Goal: Transaction & Acquisition: Download file/media

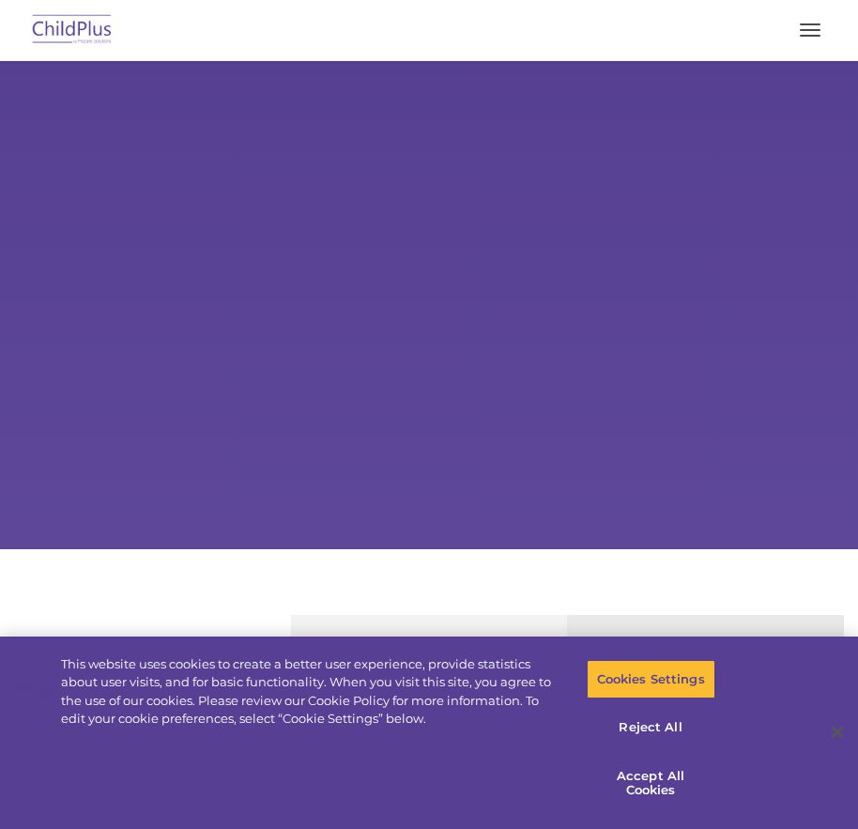
select select "MEDIUM"
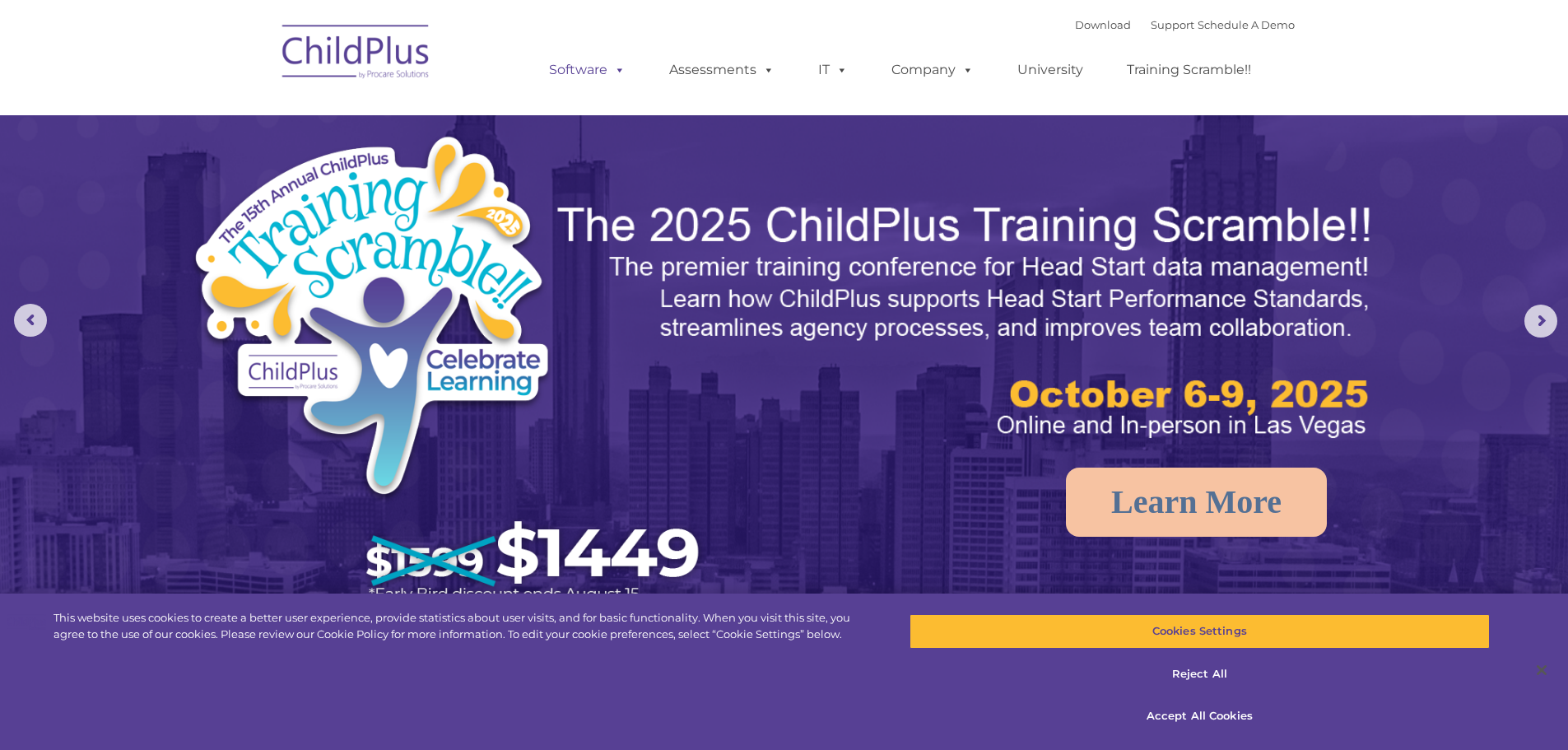
click at [597, 73] on link "Software" at bounding box center [587, 70] width 110 height 33
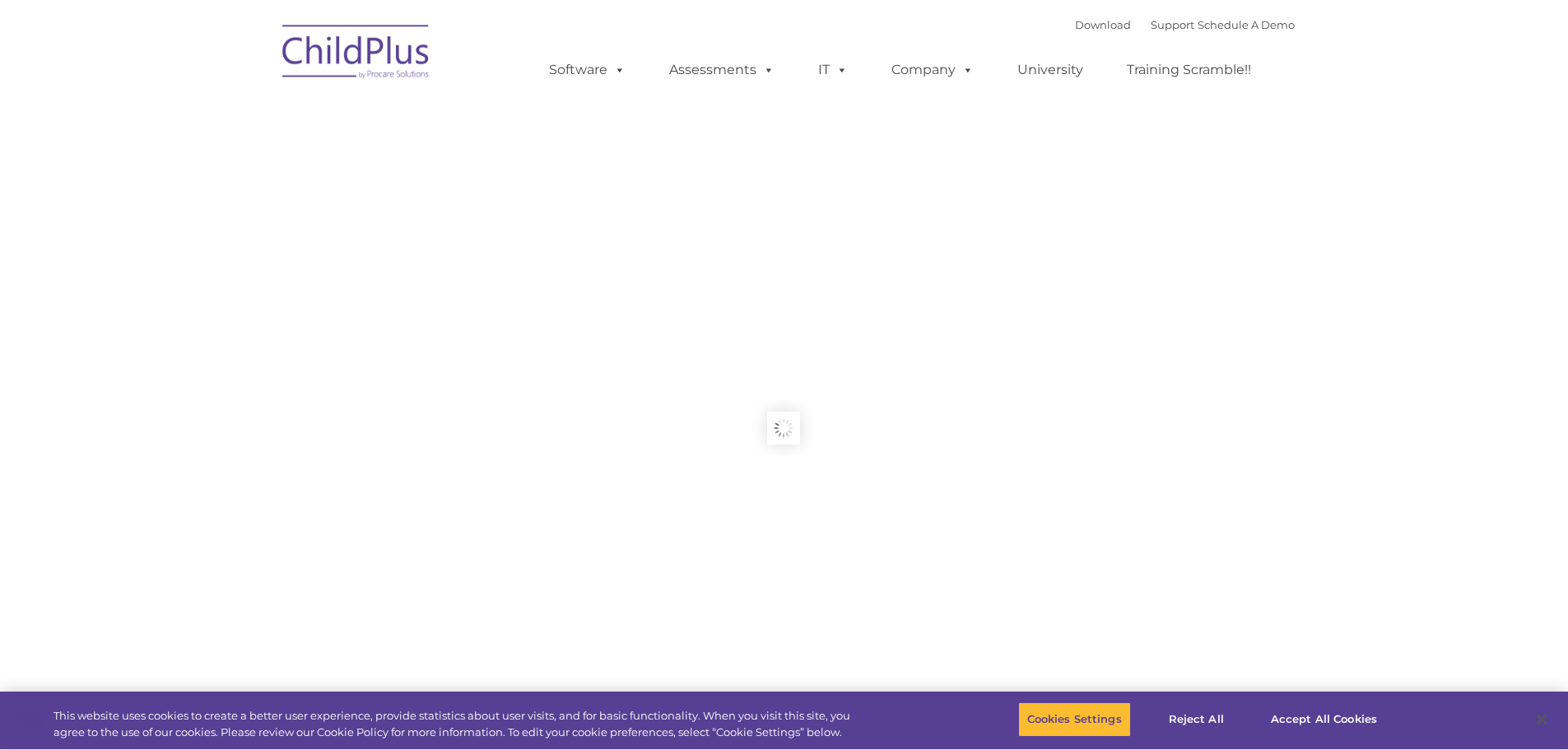
type input ""
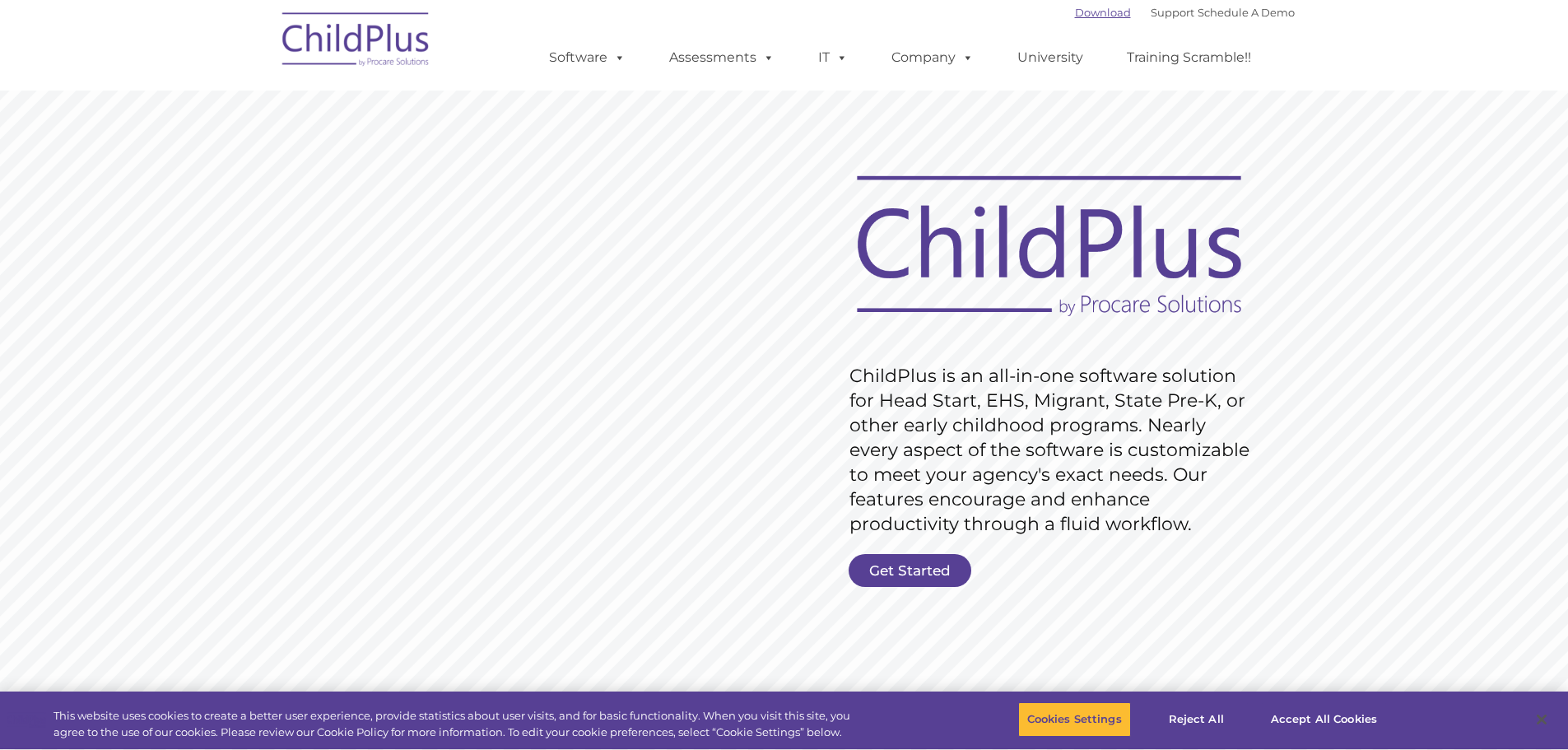
click at [1075, 15] on link "Download" at bounding box center [1103, 12] width 56 height 13
